Goal: Task Accomplishment & Management: Use online tool/utility

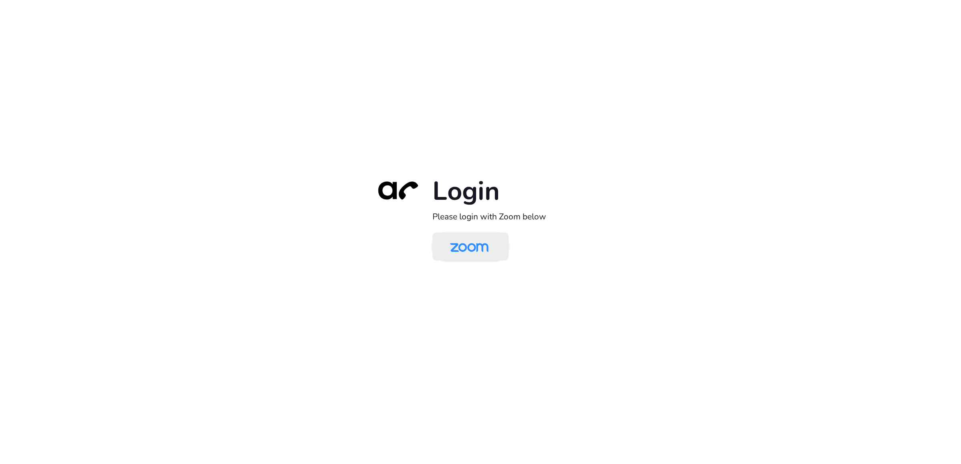
click at [478, 249] on img at bounding box center [469, 247] width 55 height 26
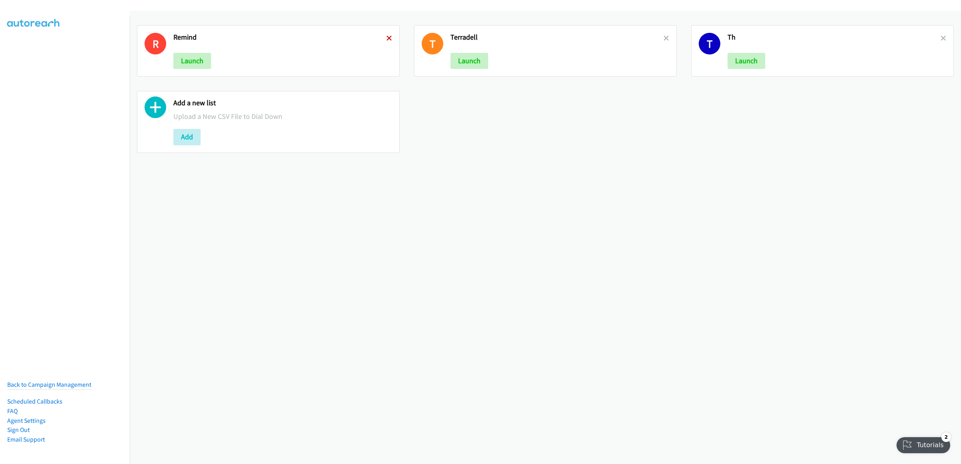
click at [389, 40] on icon at bounding box center [390, 39] width 6 height 6
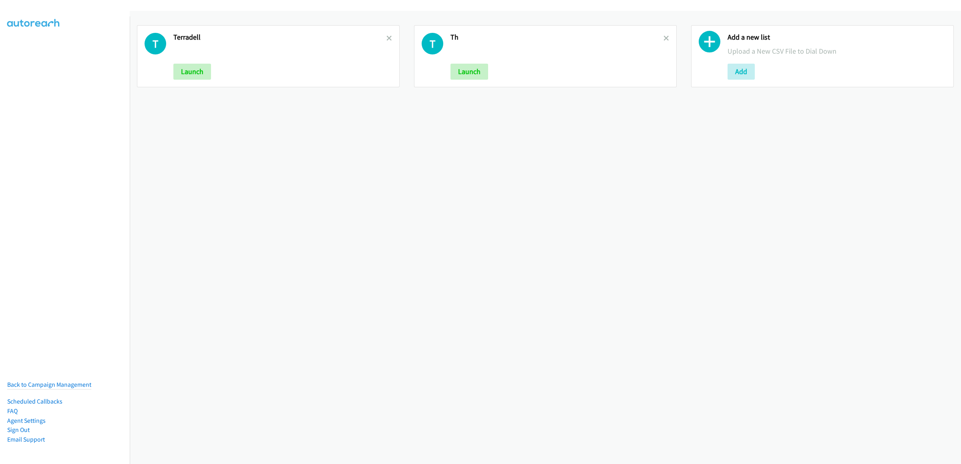
click at [389, 40] on icon at bounding box center [390, 39] width 6 height 6
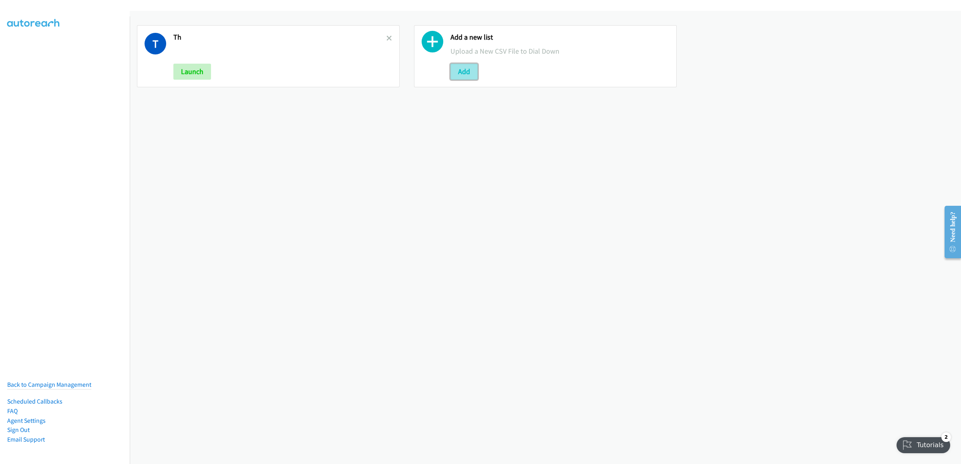
click at [453, 76] on button "Add" at bounding box center [464, 72] width 27 height 16
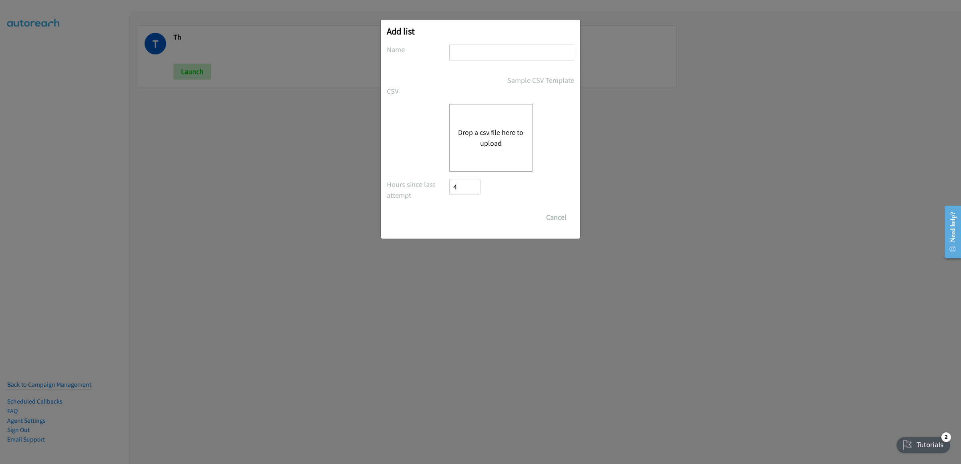
drag, startPoint x: 512, startPoint y: 40, endPoint x: 508, endPoint y: 48, distance: 9.5
click at [511, 40] on div "Add list No phone fields were returned for that Report or List View Please uplo…" at bounding box center [481, 129] width 200 height 219
click at [506, 51] on input "text" at bounding box center [511, 52] width 125 height 16
type input "dell my"
click at [512, 145] on button "Drop a csv file here to upload" at bounding box center [491, 138] width 66 height 22
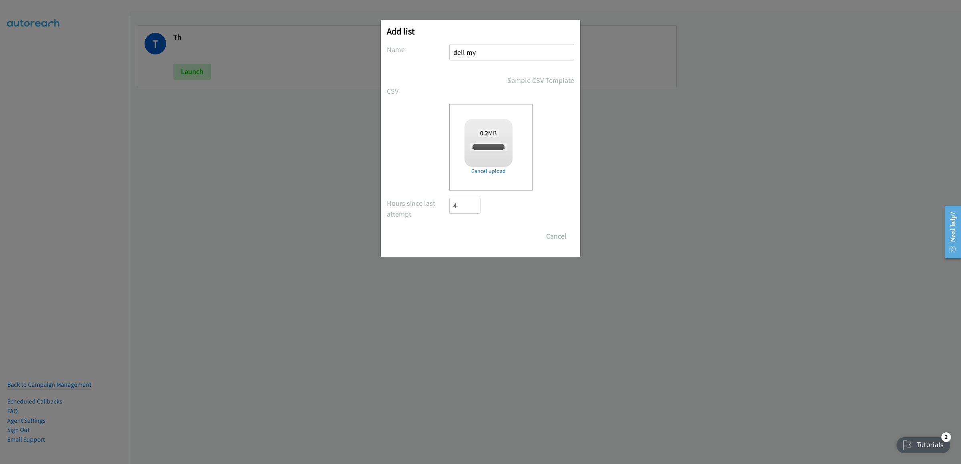
checkbox input "true"
click at [471, 238] on input "Save List" at bounding box center [470, 236] width 42 height 16
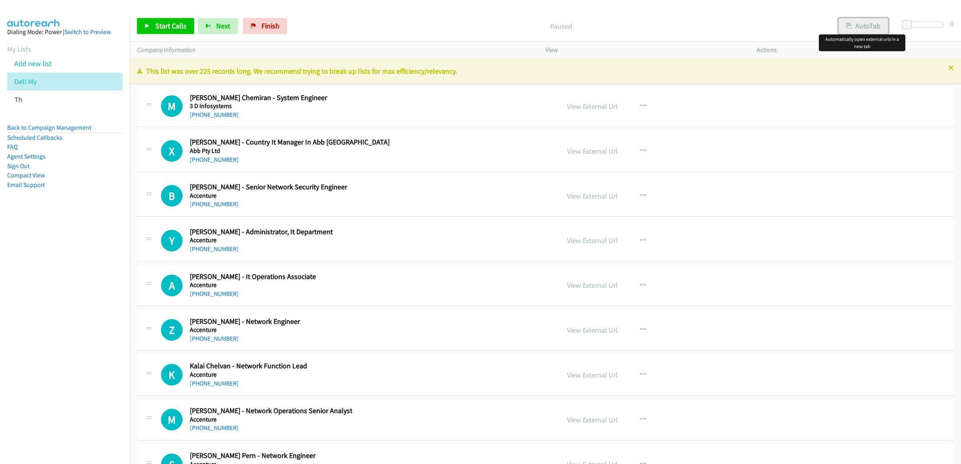
click at [877, 26] on button "AutoTab" at bounding box center [864, 26] width 50 height 16
click at [863, 25] on button "AutoTab" at bounding box center [864, 26] width 50 height 16
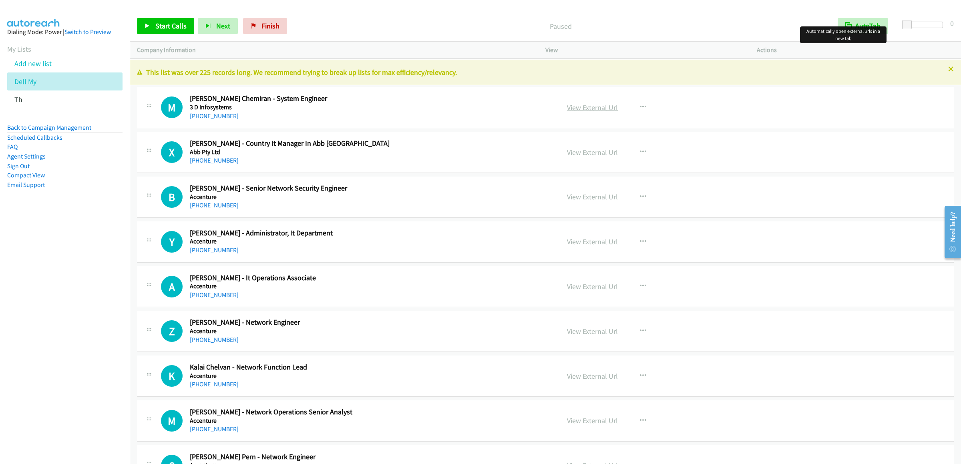
click at [591, 110] on link "View External Url" at bounding box center [592, 107] width 51 height 9
click at [149, 21] on link "Start Calls" at bounding box center [165, 26] width 57 height 16
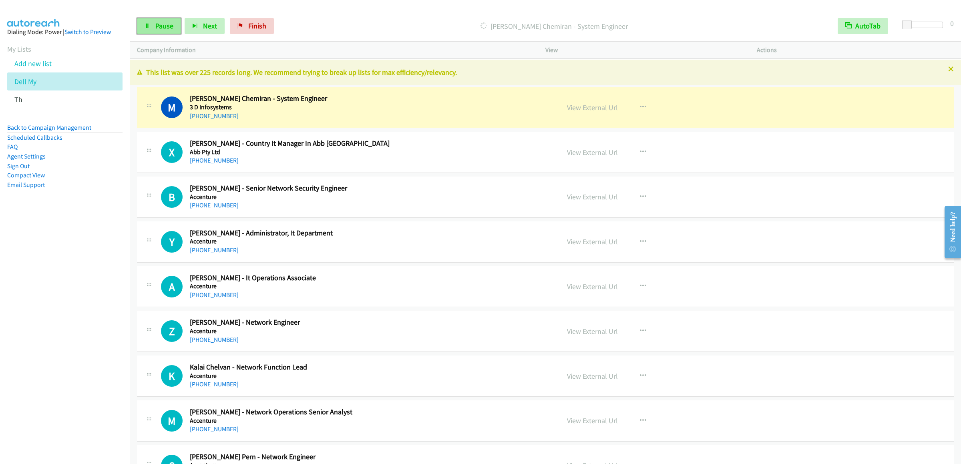
click at [157, 27] on span "Pause" at bounding box center [164, 25] width 18 height 9
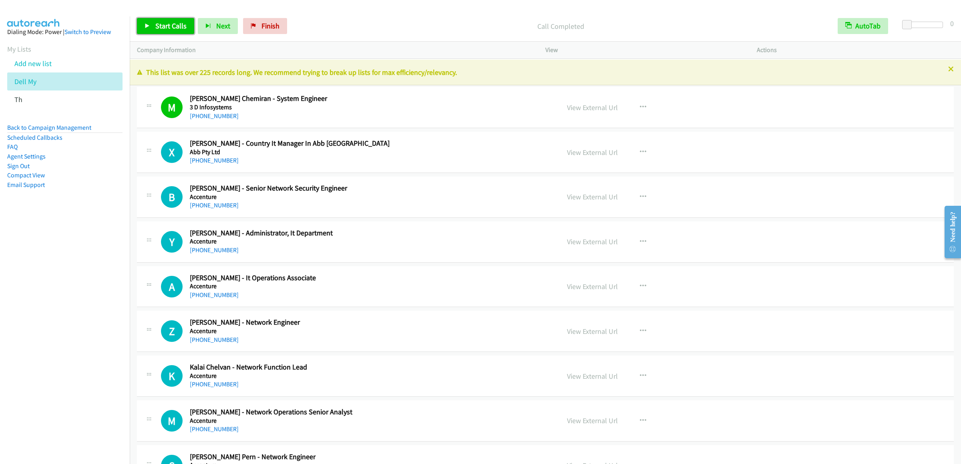
click at [175, 24] on span "Start Calls" at bounding box center [170, 25] width 31 height 9
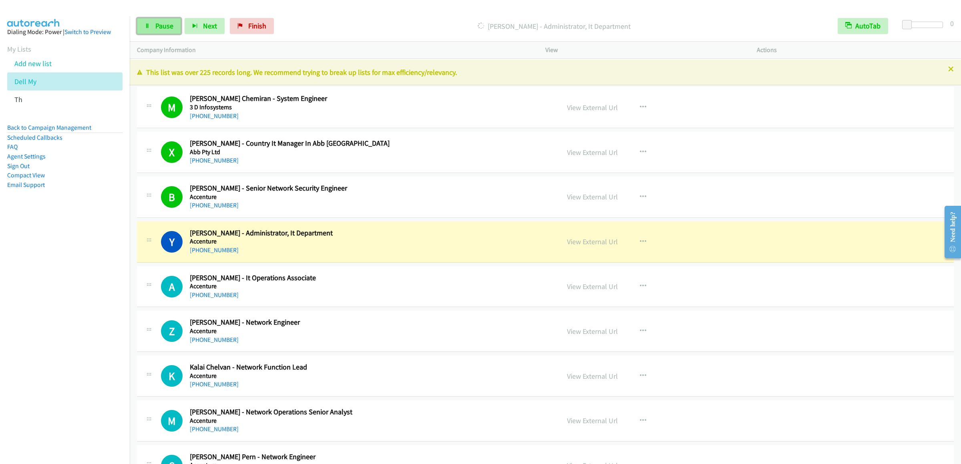
click at [158, 26] on span "Pause" at bounding box center [164, 25] width 18 height 9
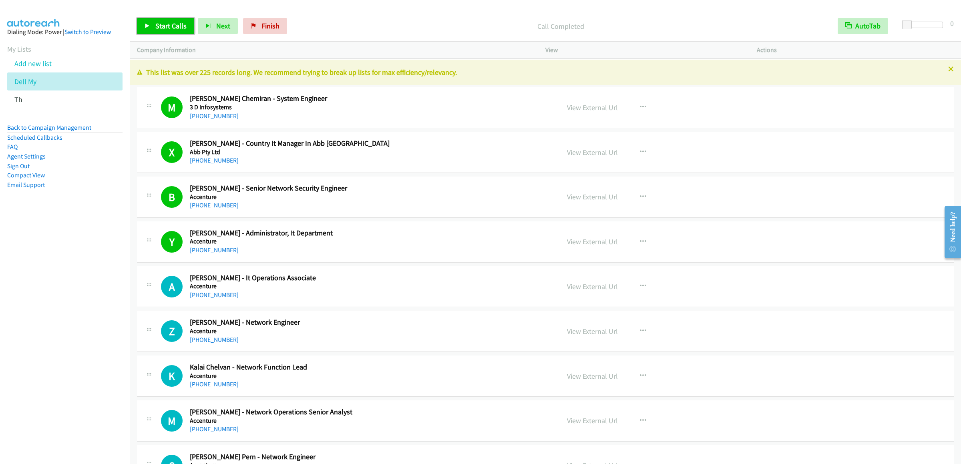
click at [163, 23] on span "Start Calls" at bounding box center [170, 25] width 31 height 9
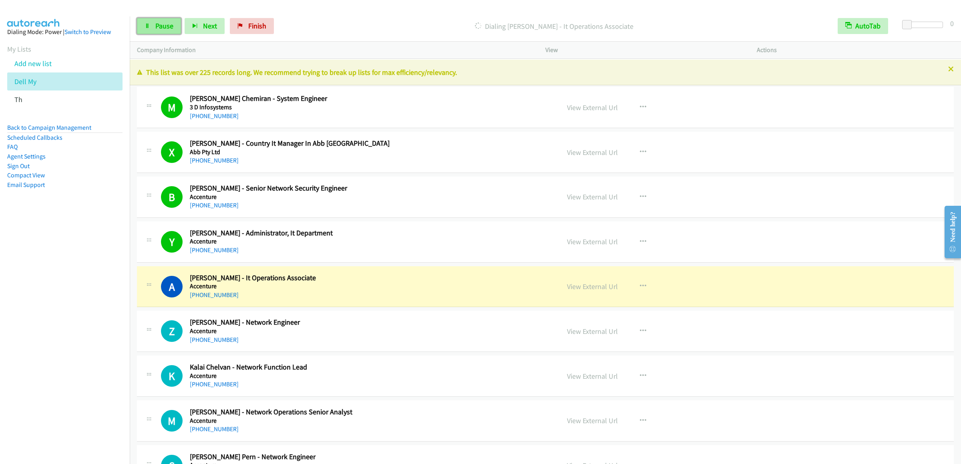
click at [155, 29] on span "Pause" at bounding box center [164, 25] width 18 height 9
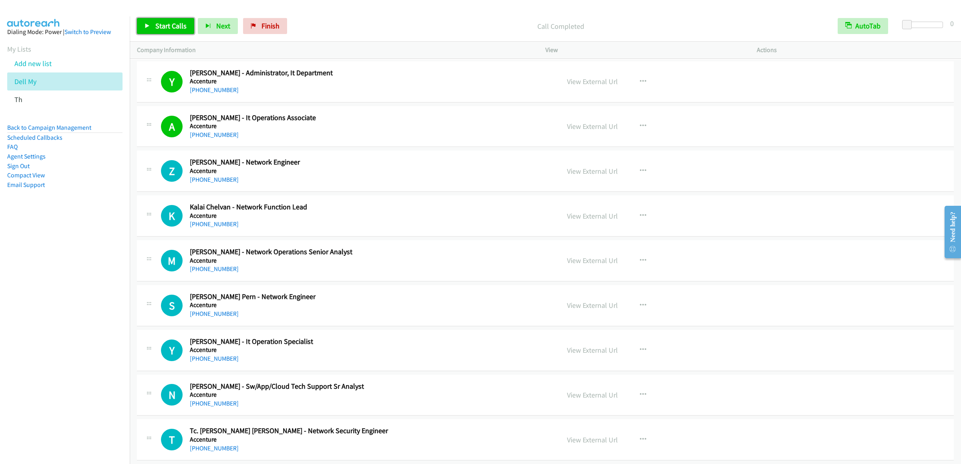
click at [154, 27] on link "Start Calls" at bounding box center [165, 26] width 57 height 16
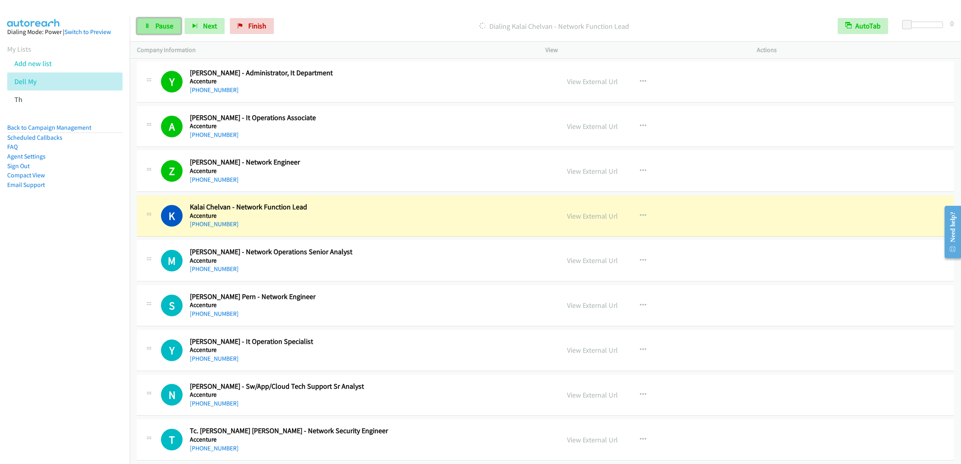
click at [152, 23] on link "Pause" at bounding box center [159, 26] width 44 height 16
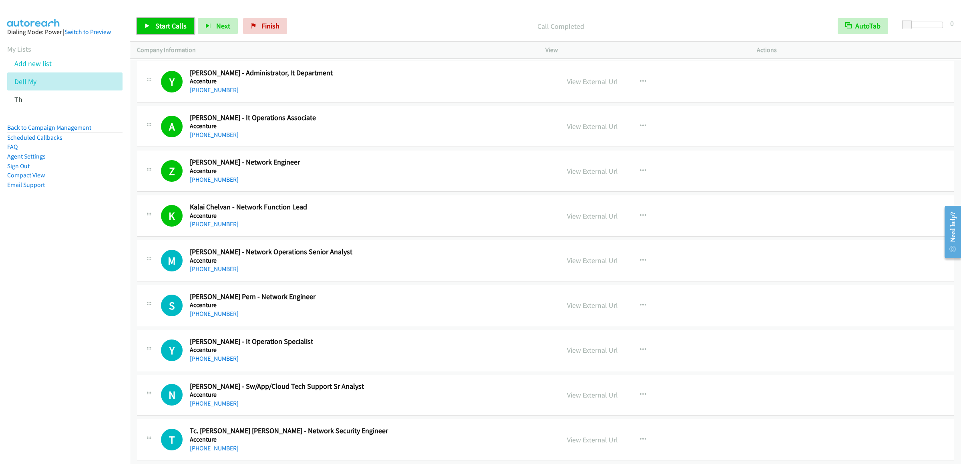
click at [145, 24] on icon at bounding box center [148, 27] width 6 height 6
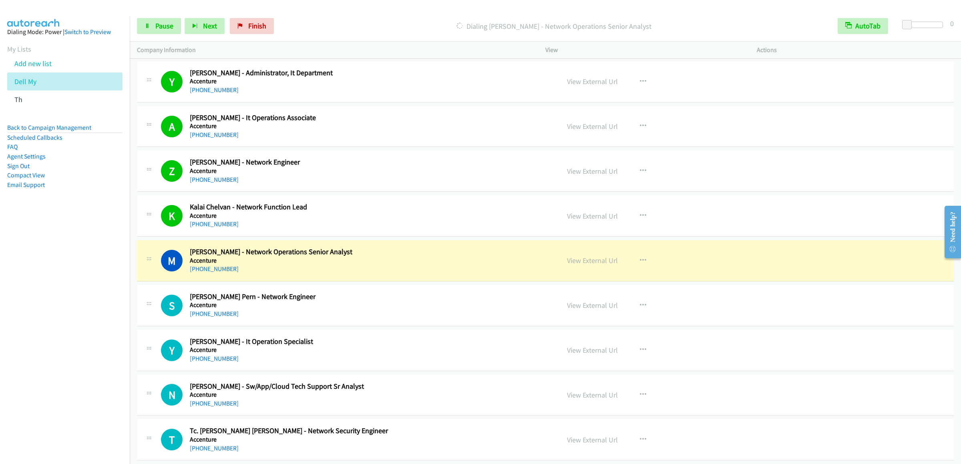
scroll to position [320, 0]
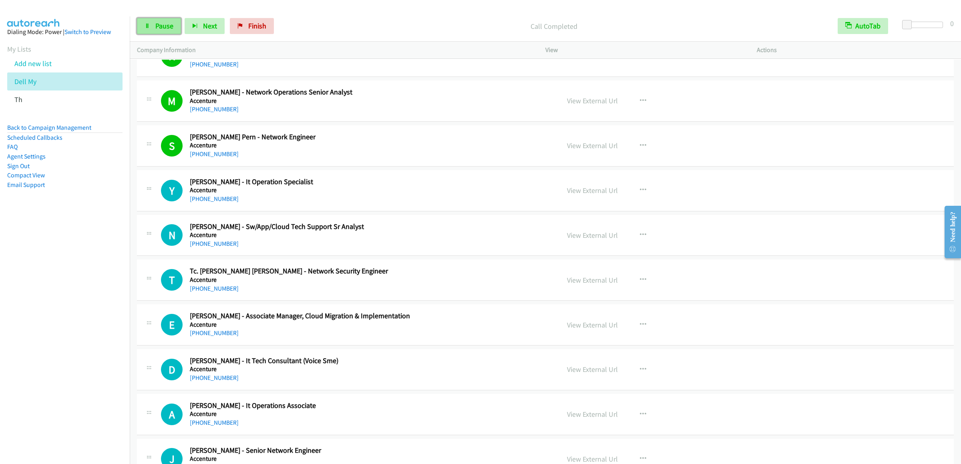
click at [157, 26] on span "Pause" at bounding box center [164, 25] width 18 height 9
click at [153, 34] on link "Start Calls" at bounding box center [165, 26] width 57 height 16
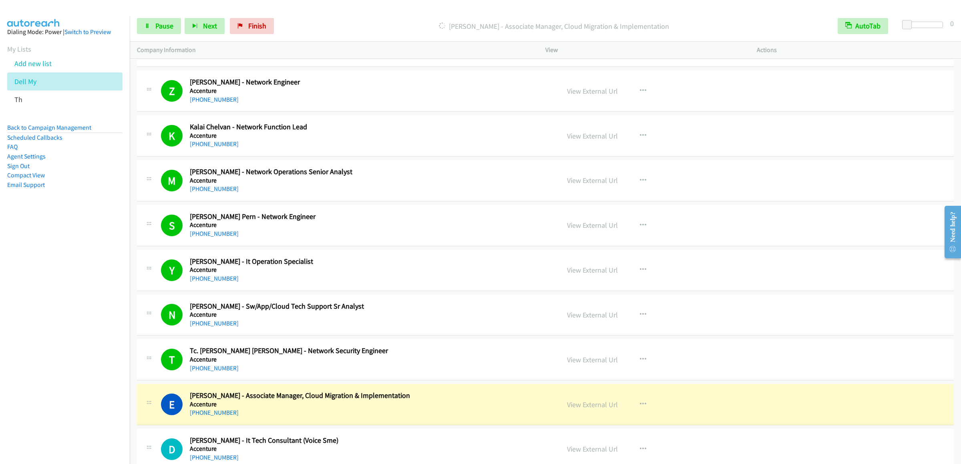
scroll to position [481, 0]
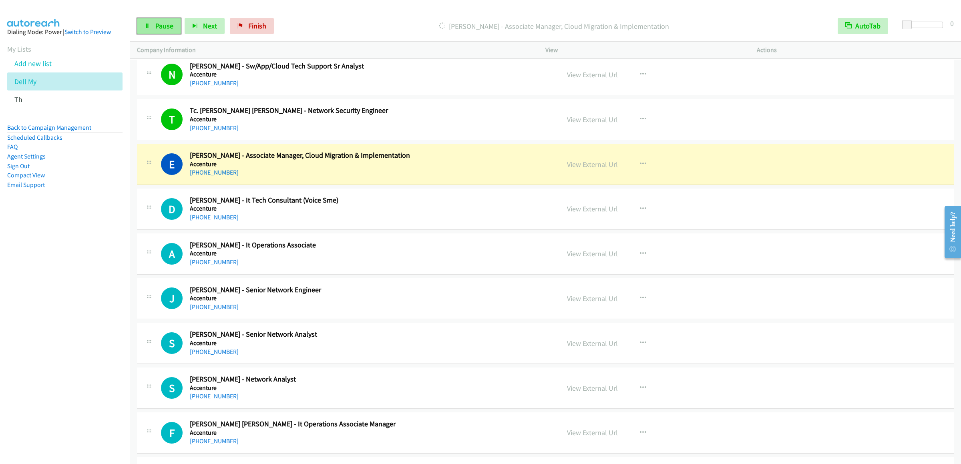
click at [167, 19] on link "Pause" at bounding box center [159, 26] width 44 height 16
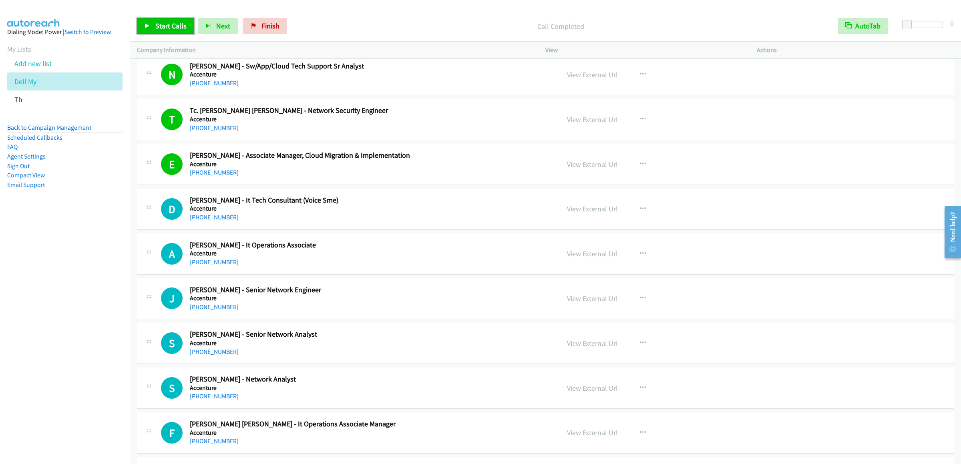
click at [163, 26] on span "Start Calls" at bounding box center [170, 25] width 31 height 9
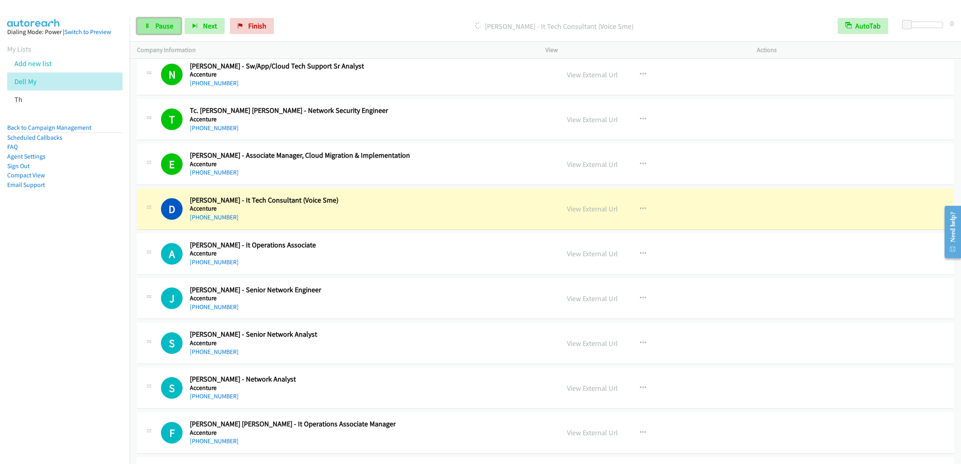
click at [158, 28] on span "Pause" at bounding box center [164, 25] width 18 height 9
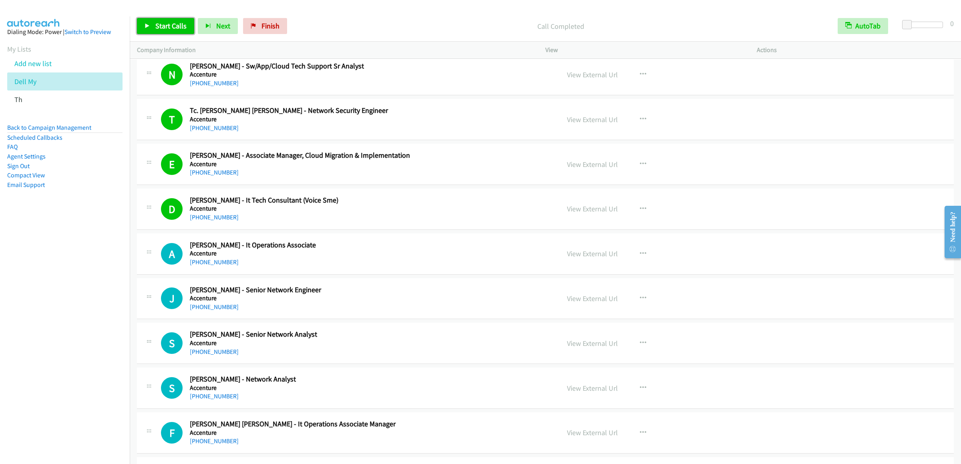
click at [141, 29] on link "Start Calls" at bounding box center [165, 26] width 57 height 16
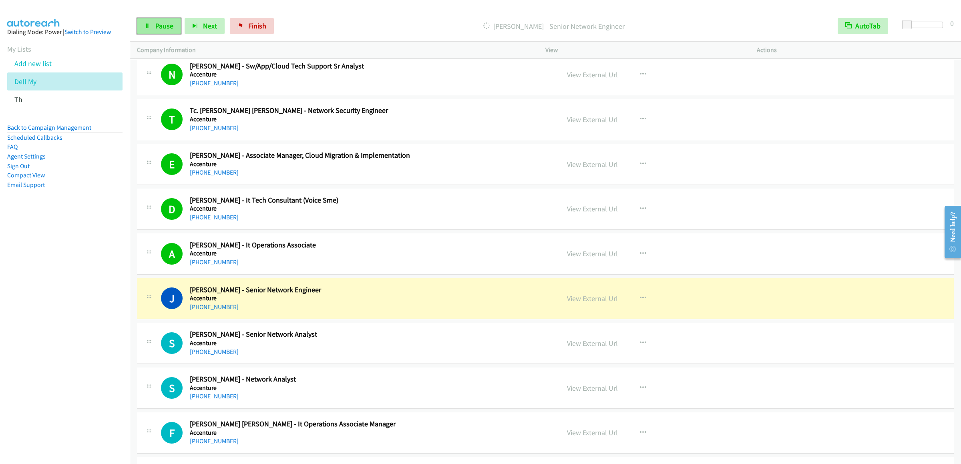
click at [155, 23] on span "Pause" at bounding box center [164, 25] width 18 height 9
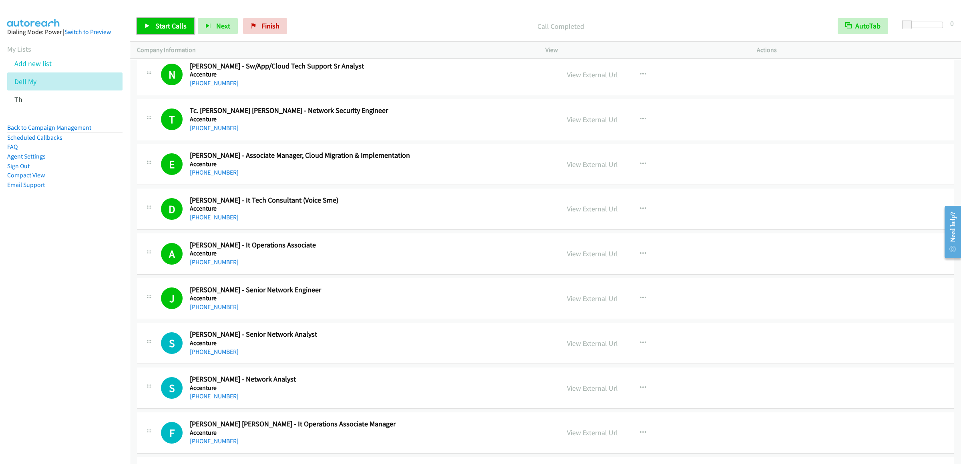
click at [159, 19] on link "Start Calls" at bounding box center [165, 26] width 57 height 16
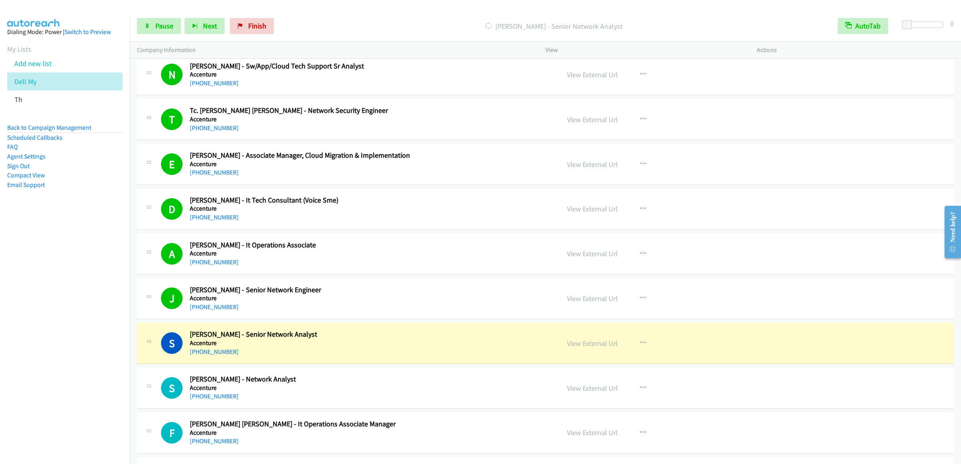
scroll to position [721, 0]
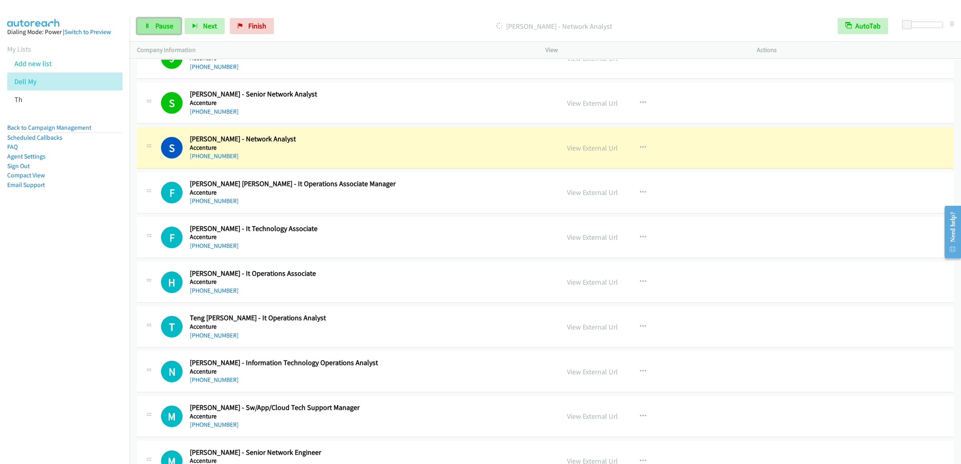
click at [153, 24] on link "Pause" at bounding box center [159, 26] width 44 height 16
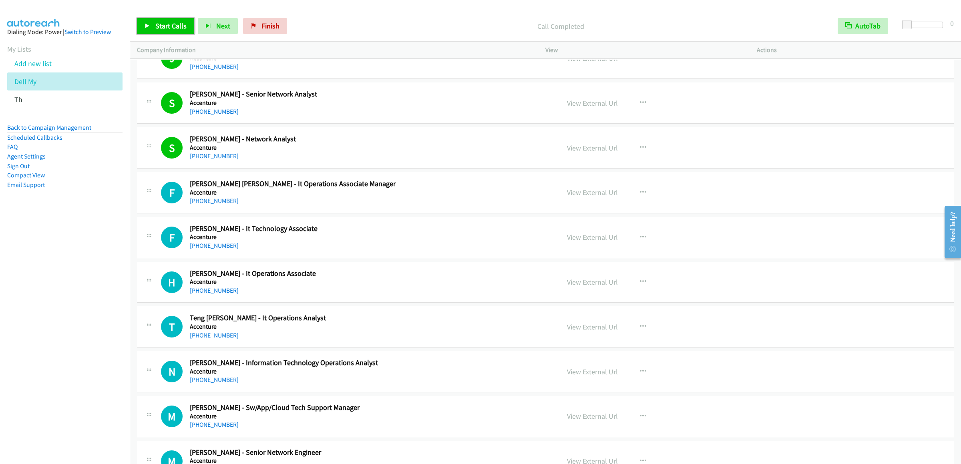
click at [148, 31] on link "Start Calls" at bounding box center [165, 26] width 57 height 16
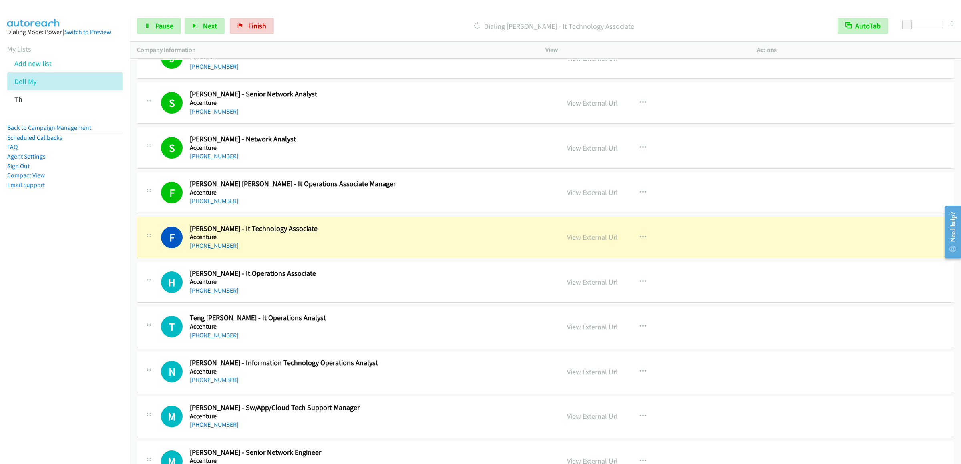
click at [150, 35] on div "Start Calls Pause Next Finish Dialing Fasihah Harisah - It Technology Associate…" at bounding box center [546, 26] width 832 height 31
click at [159, 30] on link "Pause" at bounding box center [159, 26] width 44 height 16
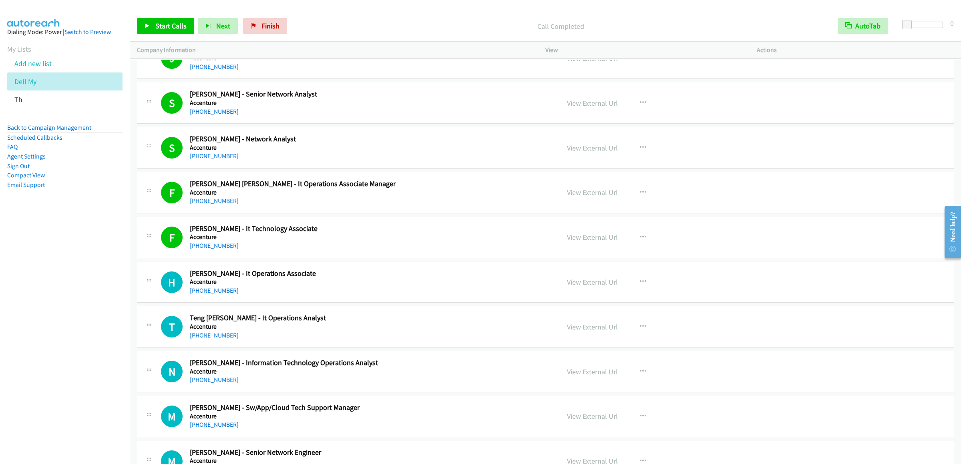
scroll to position [881, 0]
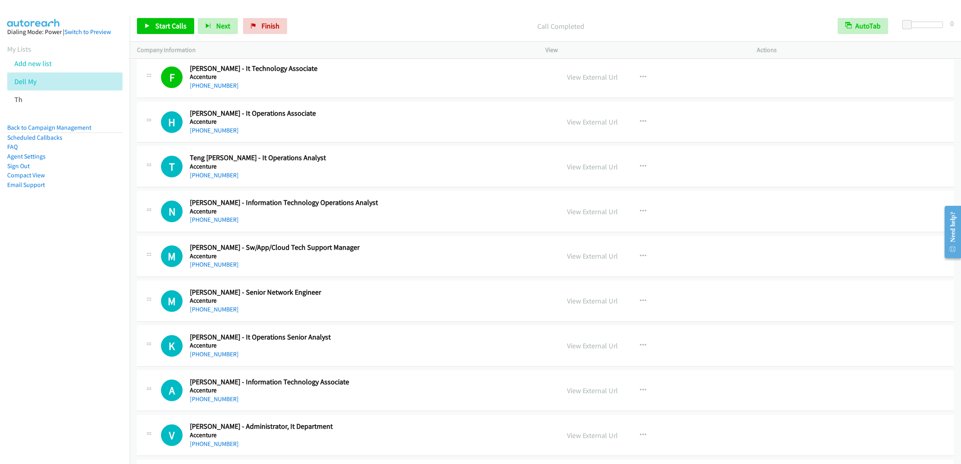
drag, startPoint x: 162, startPoint y: 10, endPoint x: 166, endPoint y: 27, distance: 17.2
click at [162, 10] on div at bounding box center [477, 15] width 954 height 31
click at [166, 27] on span "Start Calls" at bounding box center [170, 25] width 31 height 9
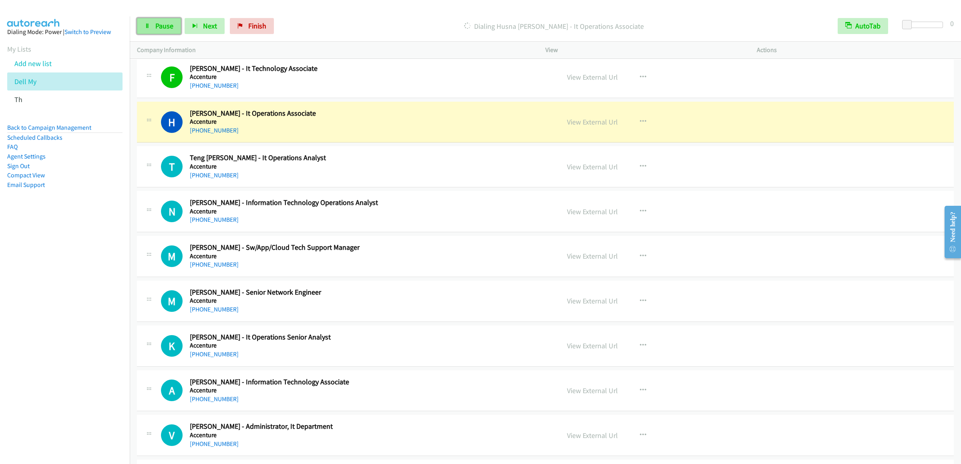
click at [154, 32] on link "Pause" at bounding box center [159, 26] width 44 height 16
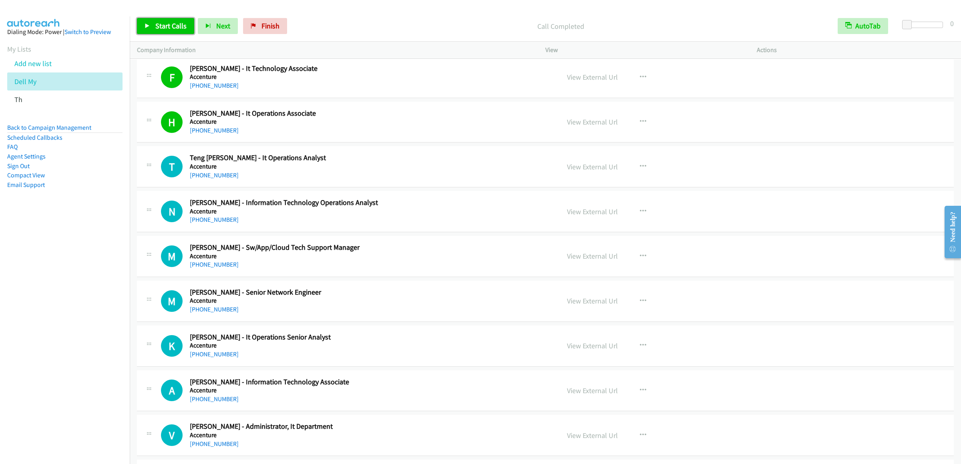
click at [178, 21] on link "Start Calls" at bounding box center [165, 26] width 57 height 16
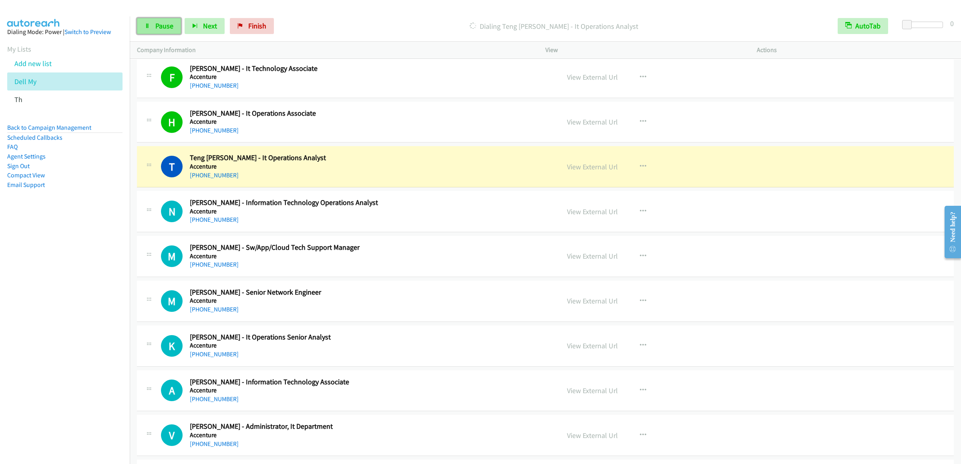
click at [149, 22] on link "Pause" at bounding box center [159, 26] width 44 height 16
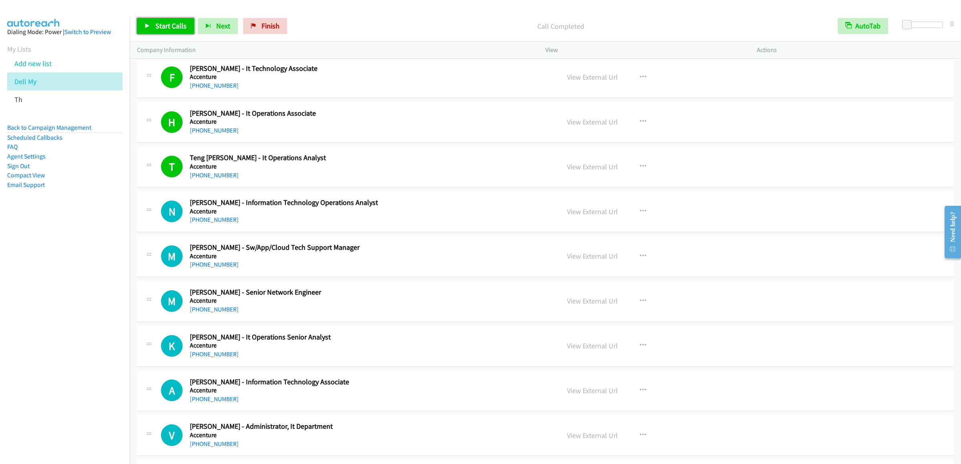
click at [169, 30] on link "Start Calls" at bounding box center [165, 26] width 57 height 16
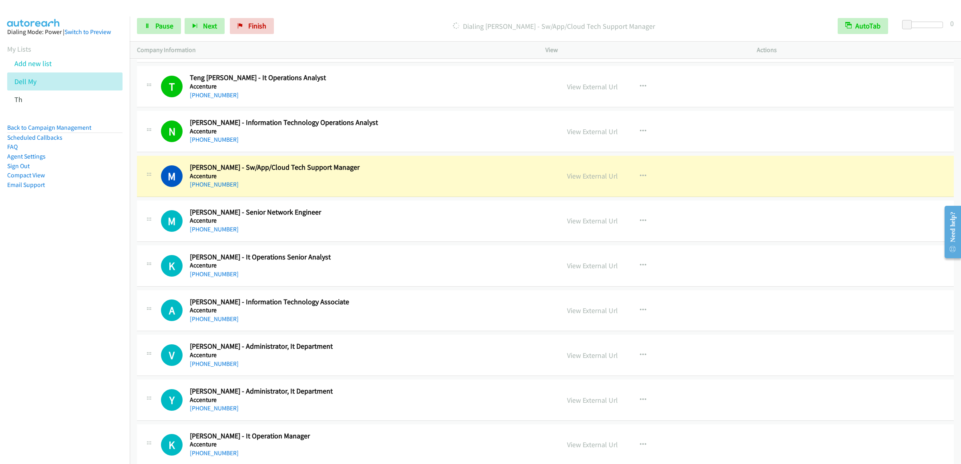
scroll to position [1041, 0]
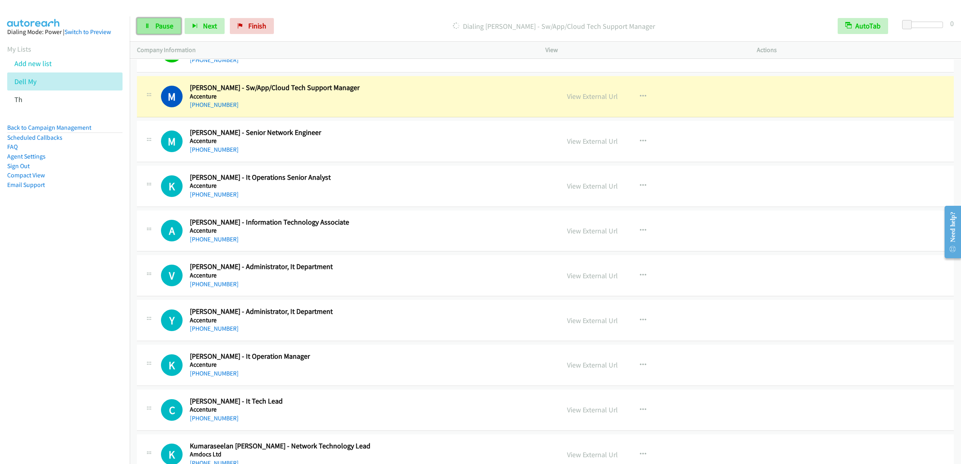
click at [150, 28] on link "Pause" at bounding box center [159, 26] width 44 height 16
